Goal: Information Seeking & Learning: Learn about a topic

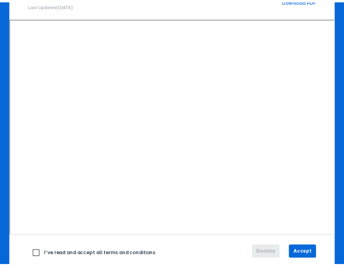
scroll to position [109, 0]
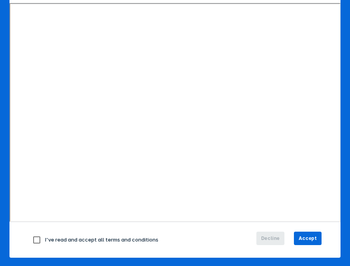
click at [38, 241] on input "checkbox" at bounding box center [36, 240] width 17 height 17
checkbox input "true"
click at [304, 235] on span "Accept" at bounding box center [308, 238] width 18 height 7
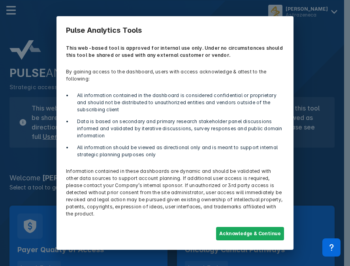
click at [231, 227] on button "Acknowledge & Continue" at bounding box center [250, 233] width 68 height 13
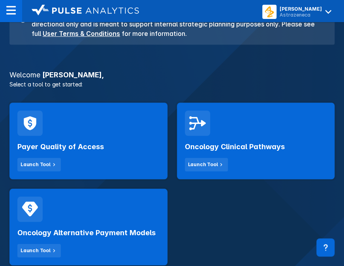
scroll to position [105, 0]
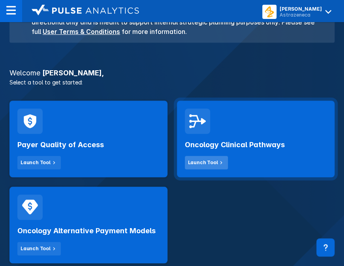
click at [207, 160] on div "Launch Tool" at bounding box center [203, 162] width 30 height 7
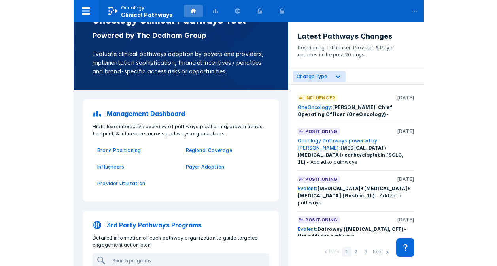
scroll to position [32, 0]
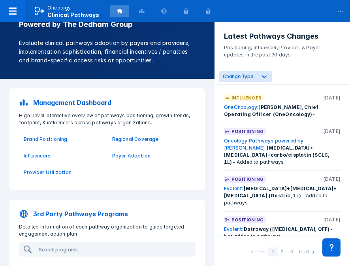
click at [60, 104] on p "Management Dashboard" at bounding box center [72, 102] width 78 height 9
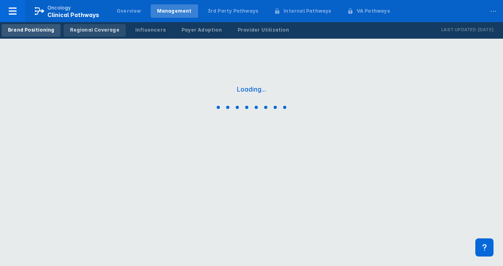
click at [96, 30] on div "Regional Coverage" at bounding box center [94, 29] width 49 height 7
click at [36, 30] on div "Brand Positioning" at bounding box center [31, 29] width 46 height 7
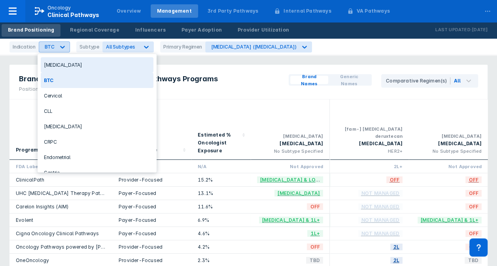
click at [61, 43] on icon at bounding box center [62, 47] width 8 height 8
click at [69, 62] on div "[MEDICAL_DATA]" at bounding box center [97, 64] width 113 height 15
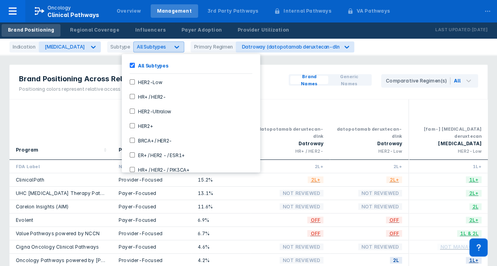
click at [173, 46] on icon at bounding box center [177, 47] width 8 height 8
click at [133, 98] on div "HR+ / HER2-" at bounding box center [191, 96] width 132 height 13
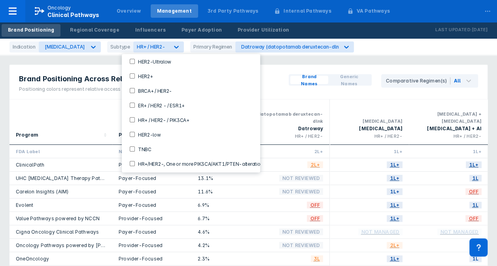
scroll to position [52, 0]
click at [133, 102] on ESR1\+-checkbox "ER+ / HER2 - / ESR1+" at bounding box center [132, 104] width 5 height 5
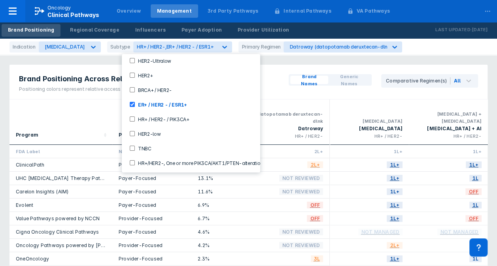
click at [251, 187] on div "Not Reviewed" at bounding box center [290, 191] width 79 height 13
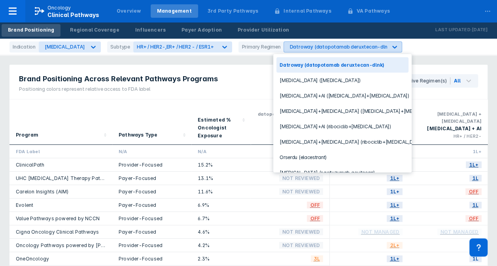
click at [350, 46] on icon at bounding box center [394, 47] width 5 height 3
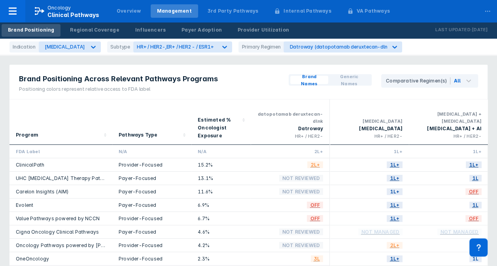
click at [350, 45] on icon at bounding box center [394, 47] width 8 height 8
click at [324, 79] on span "Brand Names" at bounding box center [309, 80] width 32 height 14
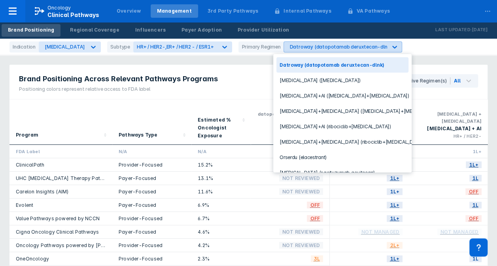
click at [350, 44] on div at bounding box center [394, 47] width 14 height 14
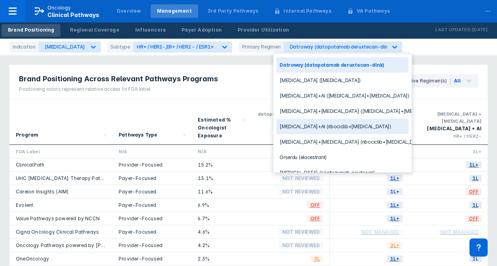
click at [306, 126] on div "[MEDICAL_DATA]+AI (ribociclib+[MEDICAL_DATA])" at bounding box center [342, 126] width 132 height 15
